Goal: Information Seeking & Learning: Check status

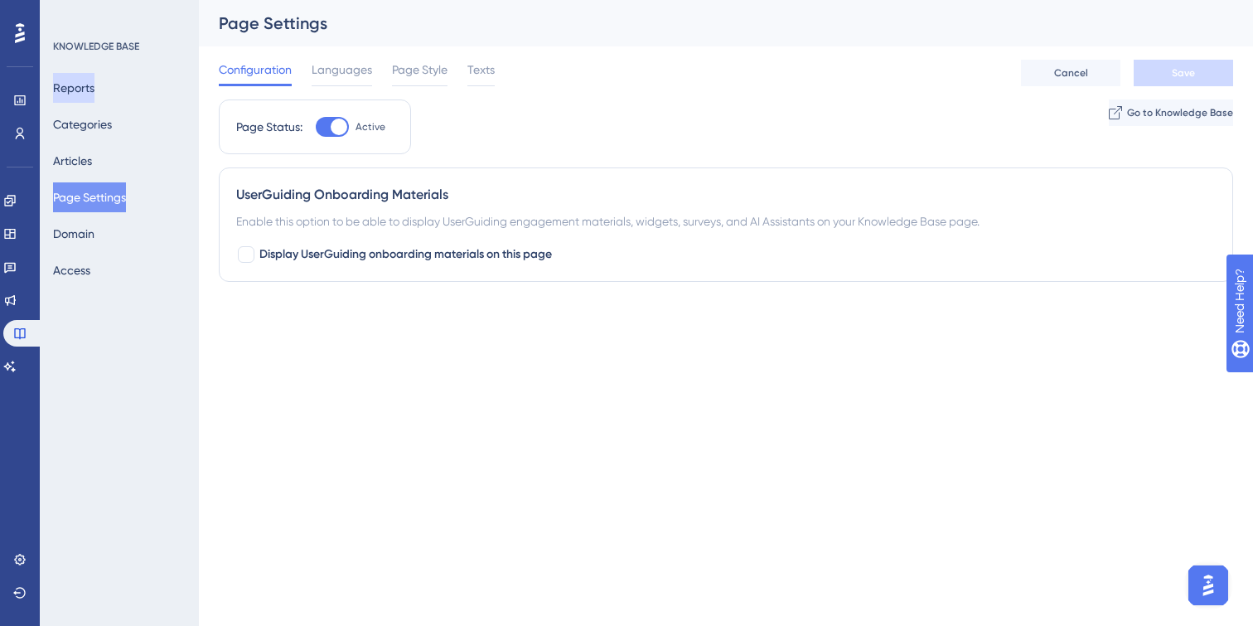
click at [89, 93] on button "Reports" at bounding box center [73, 88] width 41 height 30
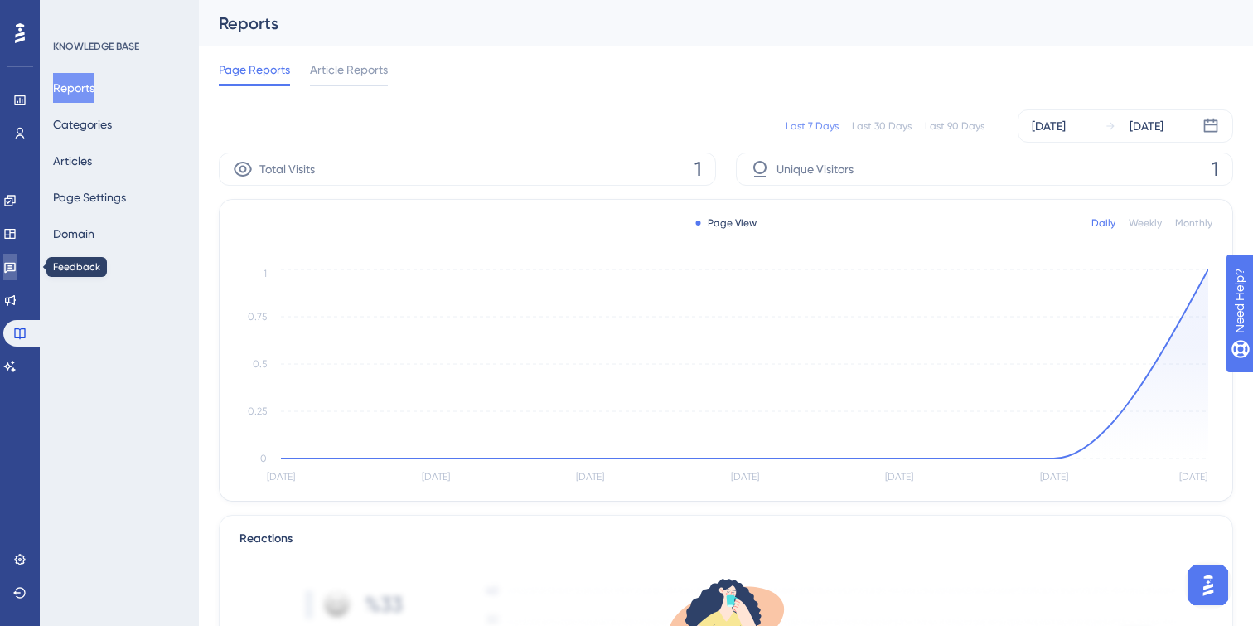
click at [17, 273] on icon at bounding box center [9, 266] width 13 height 13
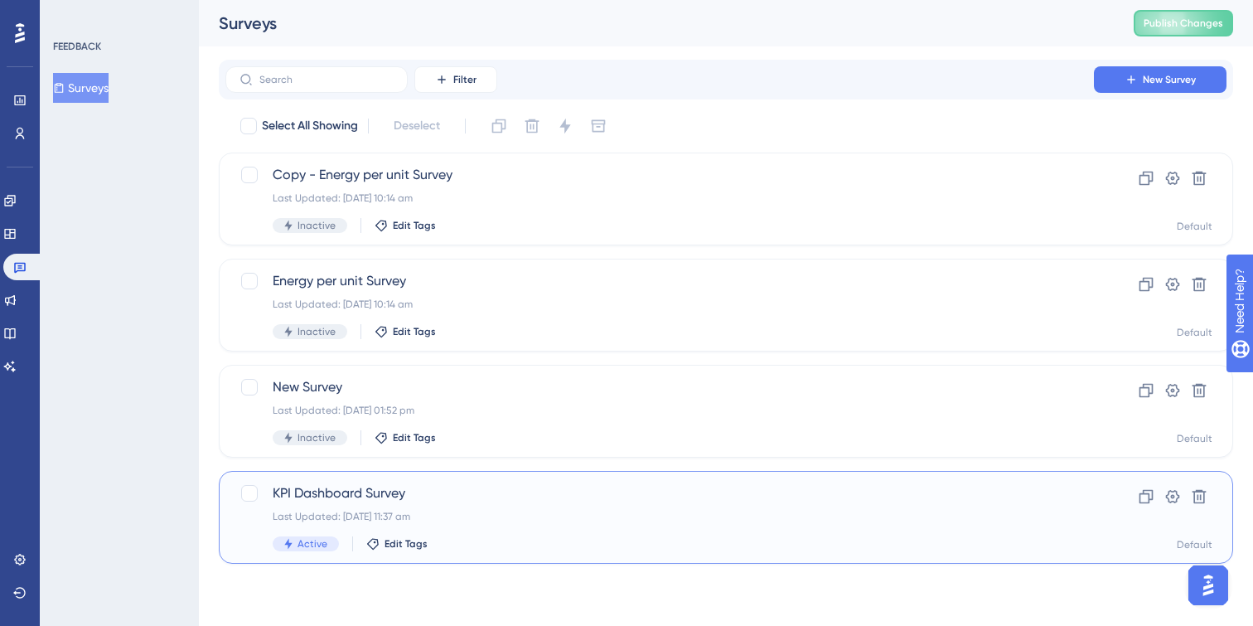
click at [535, 513] on div "Last Updated: 18 Jul 2025 11:37 am" at bounding box center [660, 516] width 774 height 13
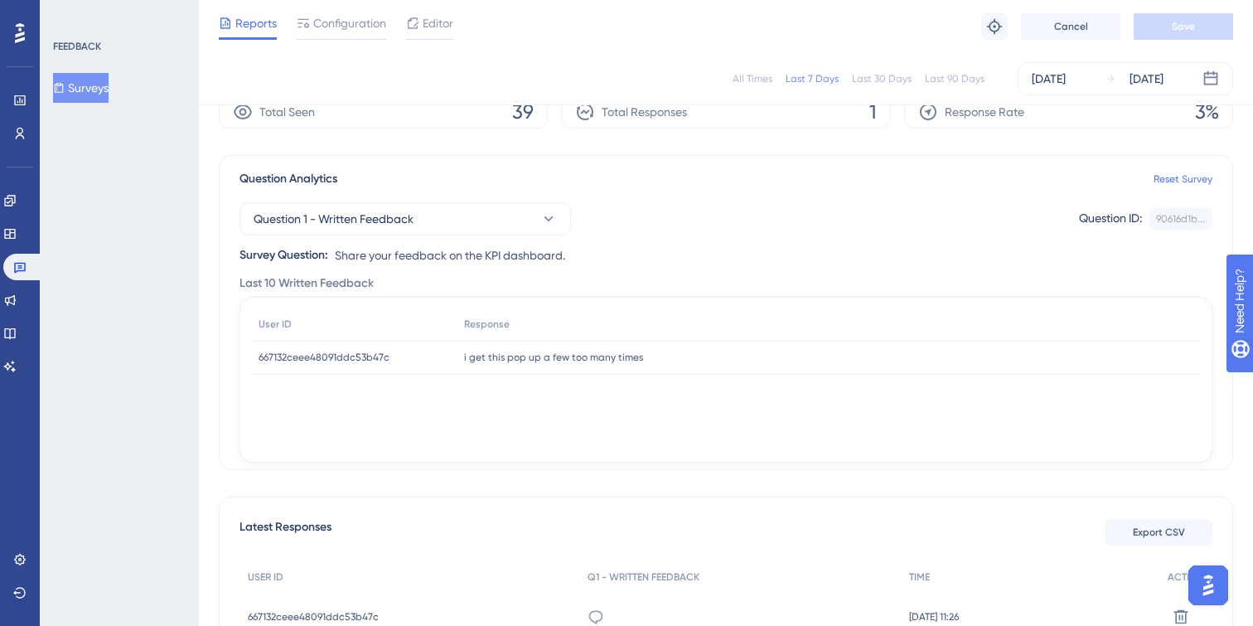
scroll to position [284, 0]
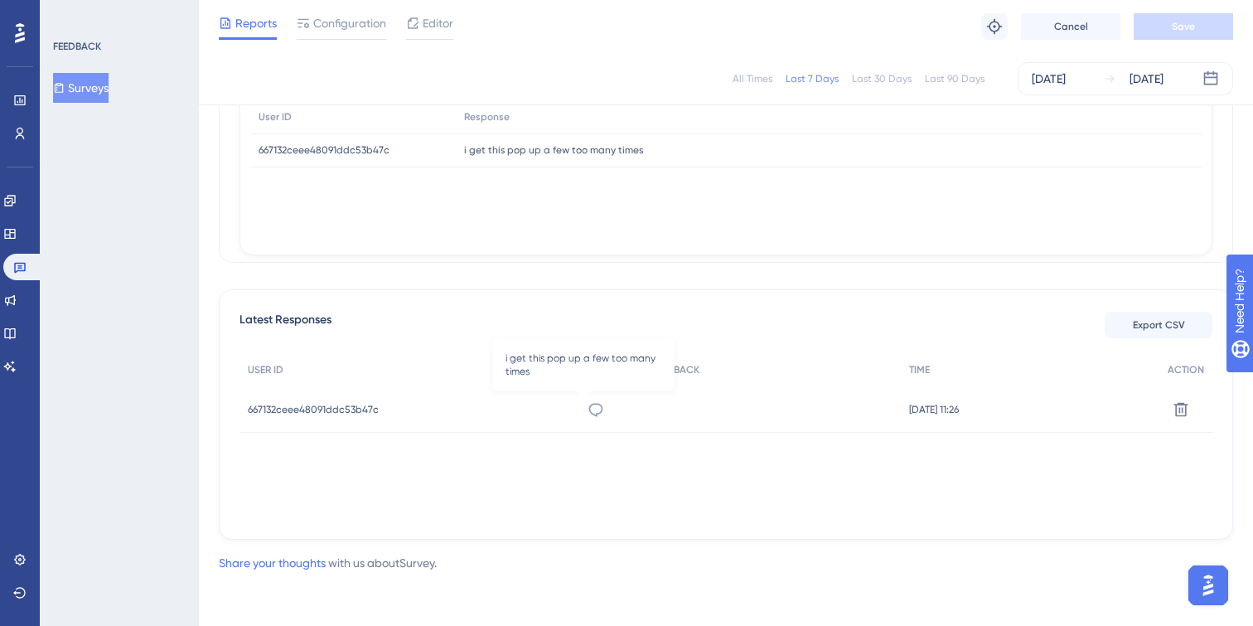
click at [588, 413] on icon at bounding box center [596, 409] width 17 height 17
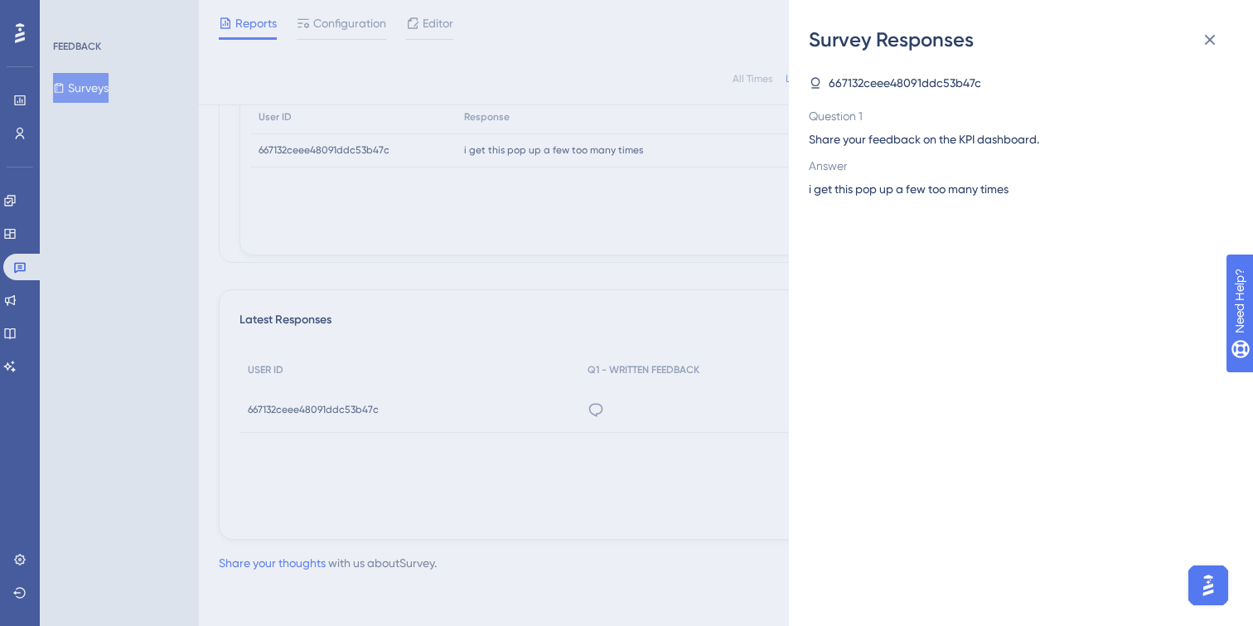
click at [869, 80] on span "667132ceee48091ddc53b47c" at bounding box center [905, 83] width 152 height 20
click at [811, 85] on icon at bounding box center [815, 82] width 13 height 13
click at [896, 85] on span "667132ceee48091ddc53b47c" at bounding box center [905, 83] width 152 height 20
click at [897, 85] on span "667132ceee48091ddc53b47c" at bounding box center [905, 83] width 152 height 20
click at [686, 477] on div "Survey Responses 667132ceee48091ddc53b47c Question 1 Share your feedback on the…" at bounding box center [626, 313] width 1253 height 626
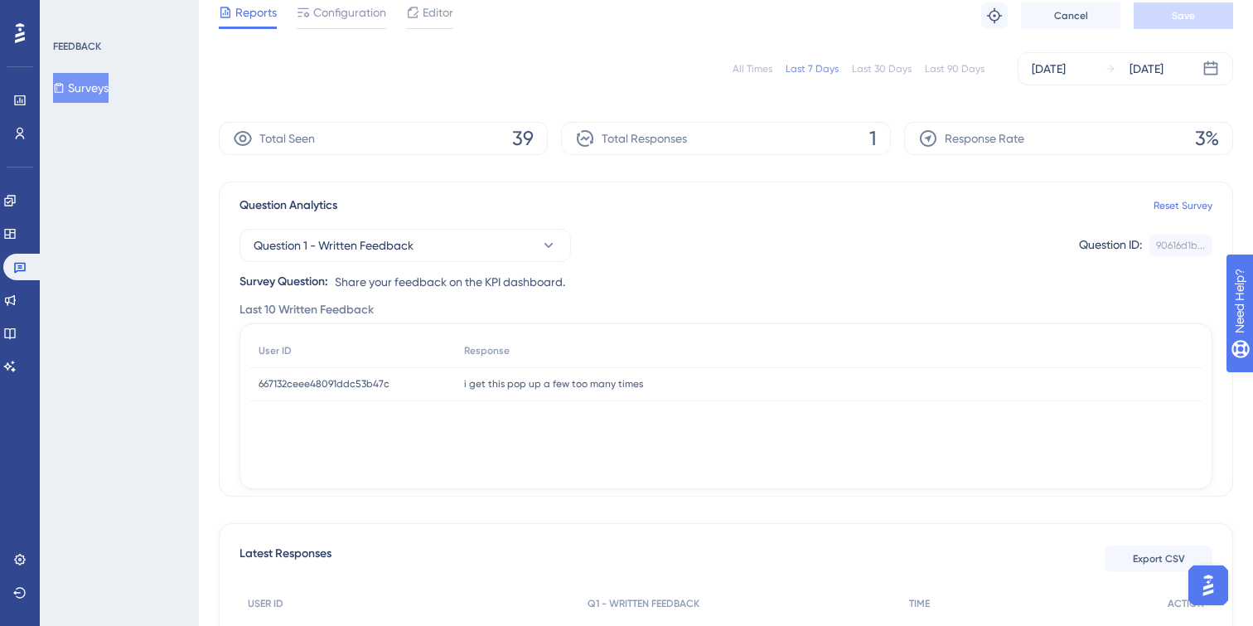
scroll to position [0, 0]
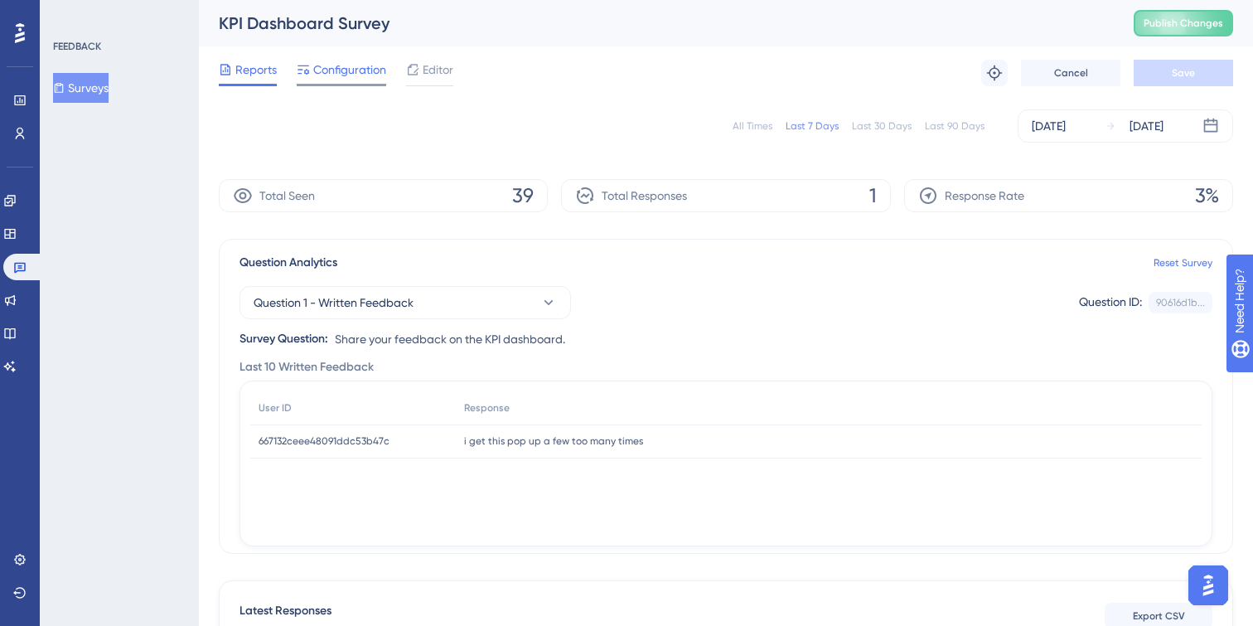
click at [363, 81] on div "Configuration" at bounding box center [342, 73] width 90 height 27
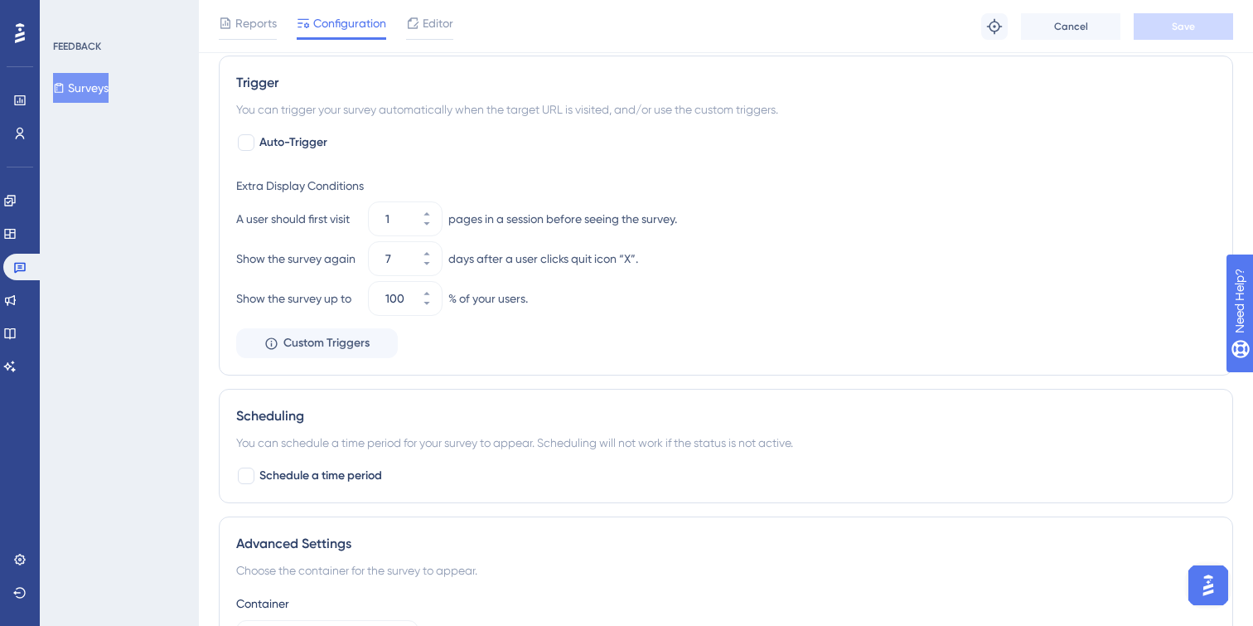
scroll to position [641, 0]
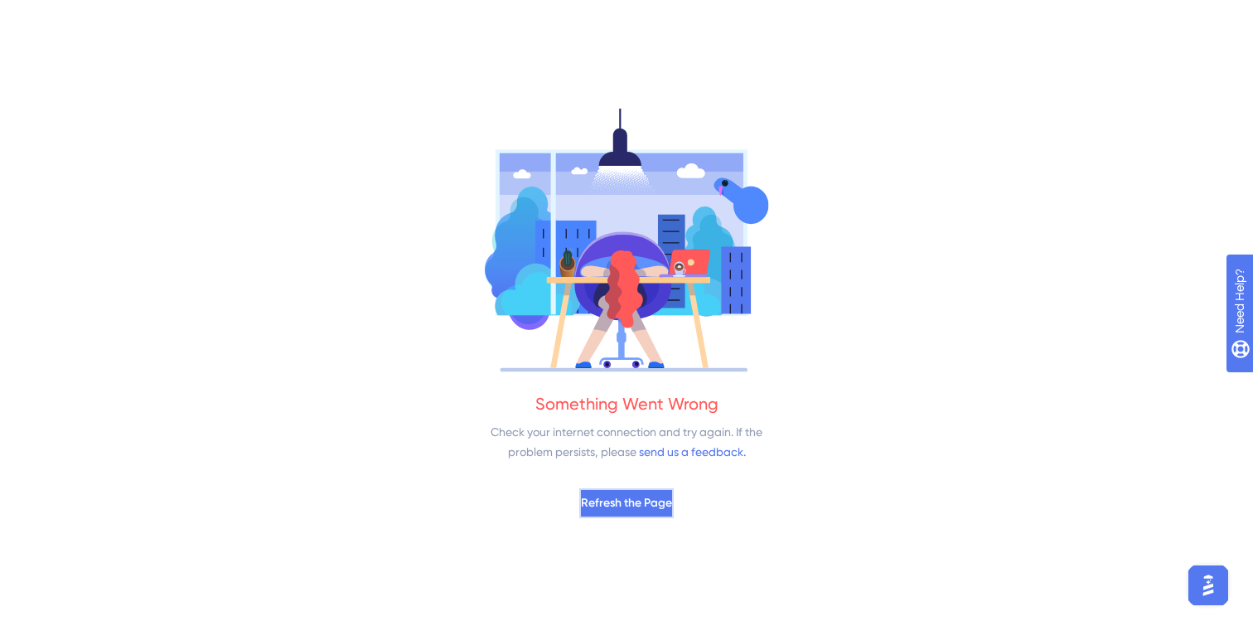
click at [627, 511] on span "Refresh the Page" at bounding box center [626, 503] width 91 height 20
